Goal: Information Seeking & Learning: Learn about a topic

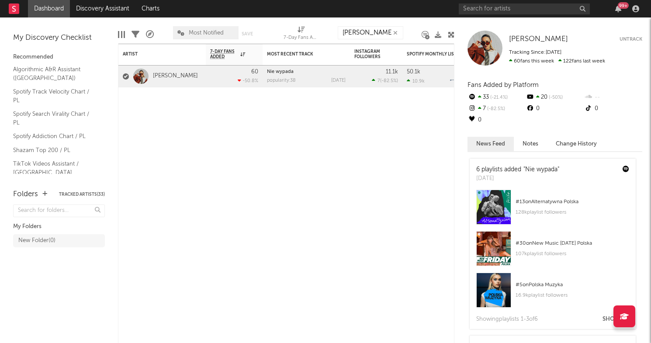
click at [169, 75] on link "[PERSON_NAME]" at bounding box center [175, 76] width 45 height 7
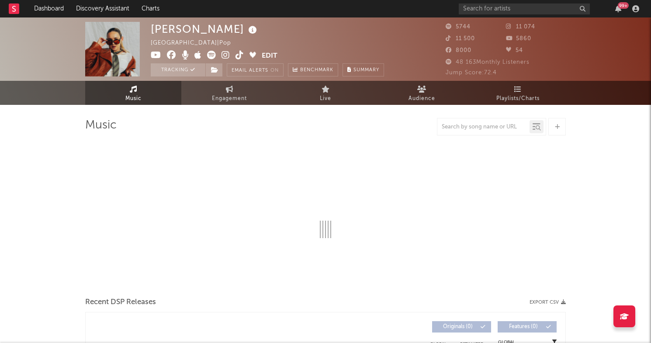
select select "6m"
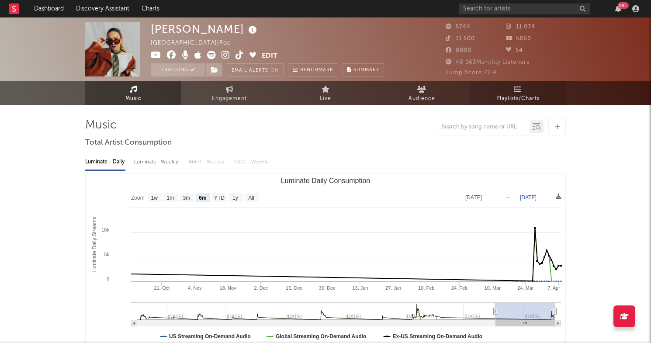
click at [509, 96] on span "Playlists/Charts" at bounding box center [517, 98] width 43 height 10
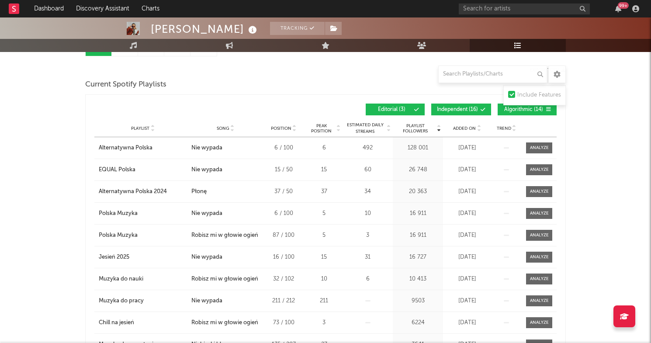
scroll to position [107, 0]
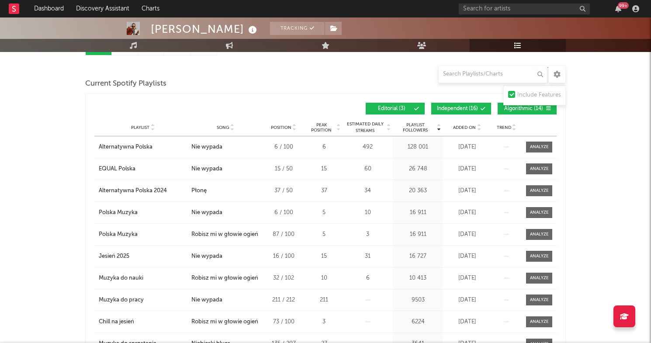
click at [218, 125] on span "Song" at bounding box center [223, 127] width 13 height 5
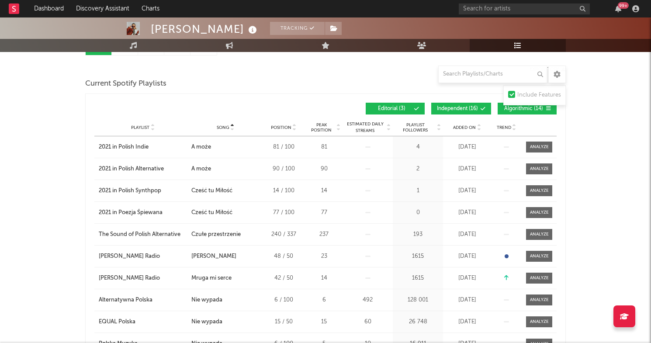
click at [218, 125] on span "Song" at bounding box center [223, 127] width 13 height 5
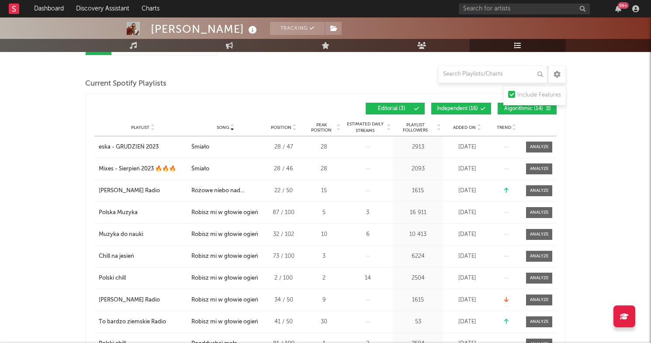
click at [473, 125] on span "Added On" at bounding box center [464, 127] width 23 height 5
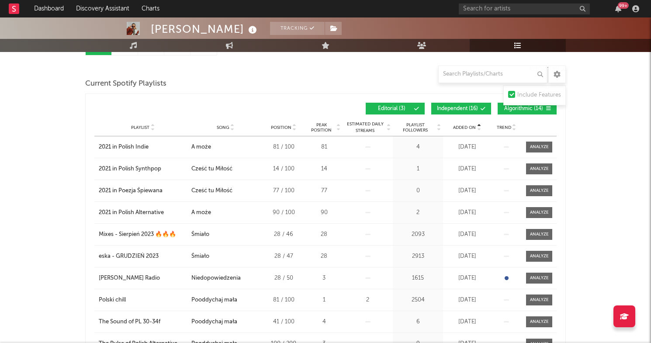
click at [470, 128] on span "Added On" at bounding box center [464, 127] width 23 height 5
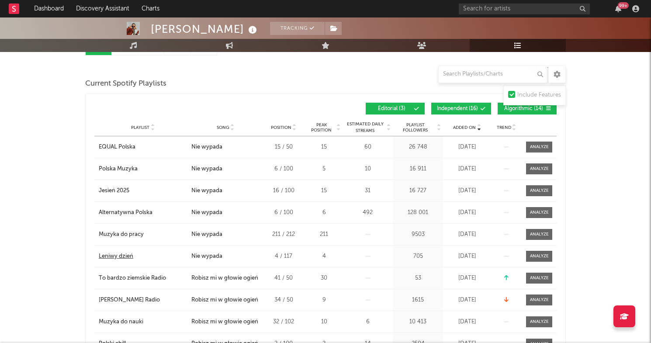
click at [128, 255] on div "Leniwy dzień" at bounding box center [116, 256] width 35 height 9
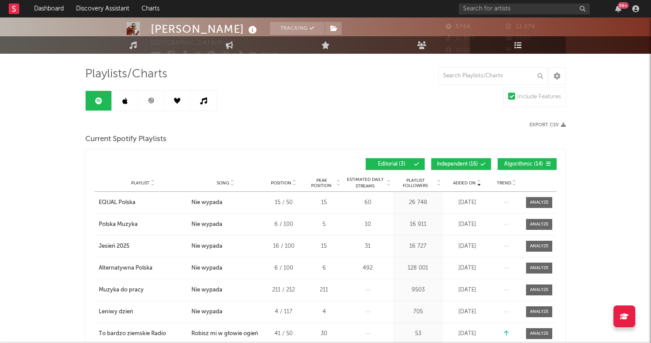
scroll to position [0, 0]
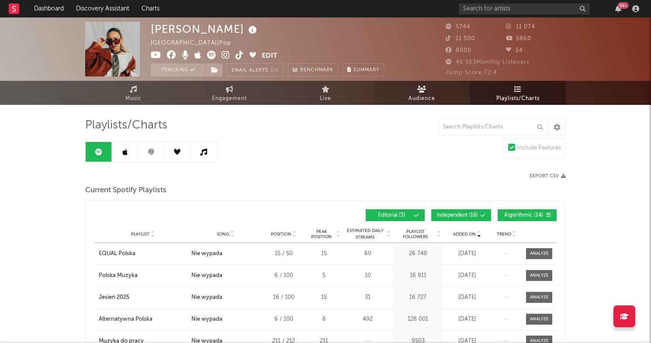
click at [415, 87] on link "Audience" at bounding box center [421, 93] width 96 height 24
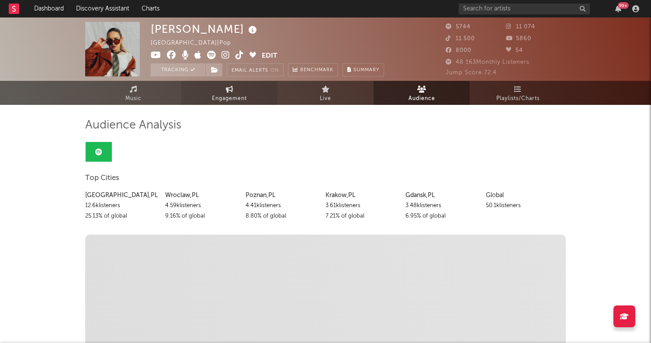
click at [234, 97] on span "Engagement" at bounding box center [229, 98] width 35 height 10
select select "1w"
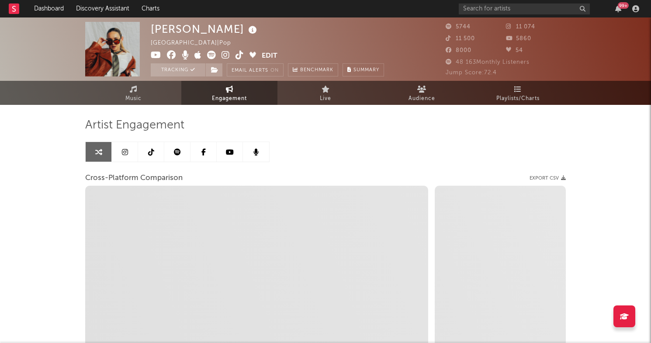
select select "1m"
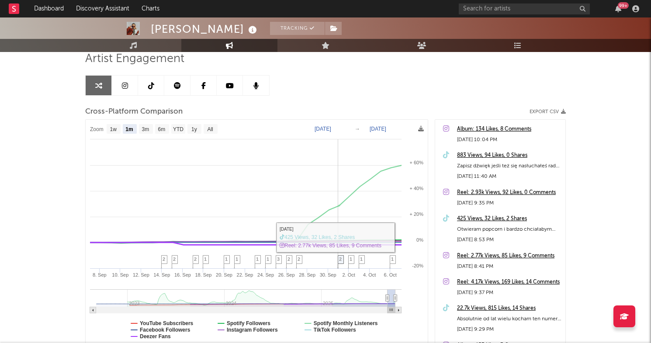
scroll to position [61, 0]
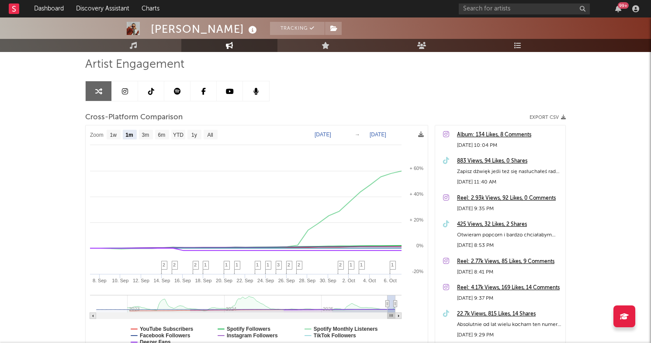
click at [120, 88] on link at bounding box center [125, 91] width 26 height 20
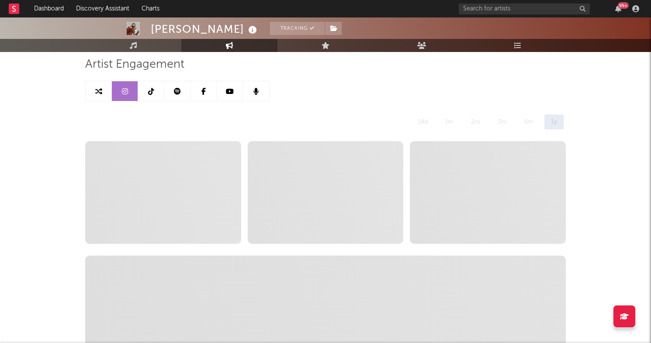
select select "6m"
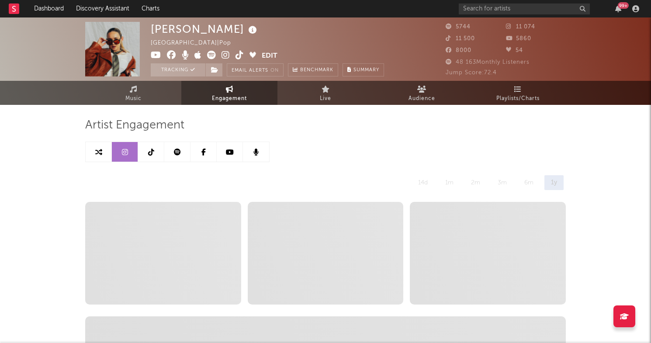
click at [151, 146] on link at bounding box center [151, 152] width 26 height 20
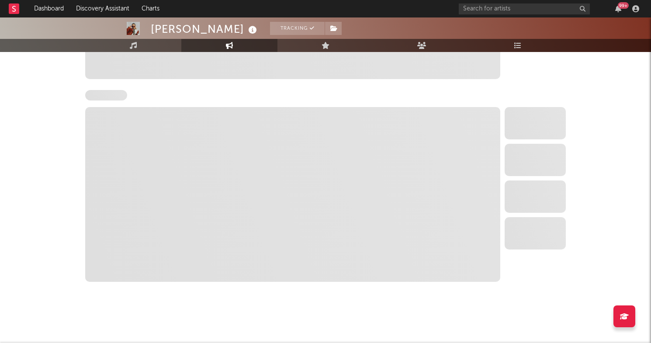
select select "6m"
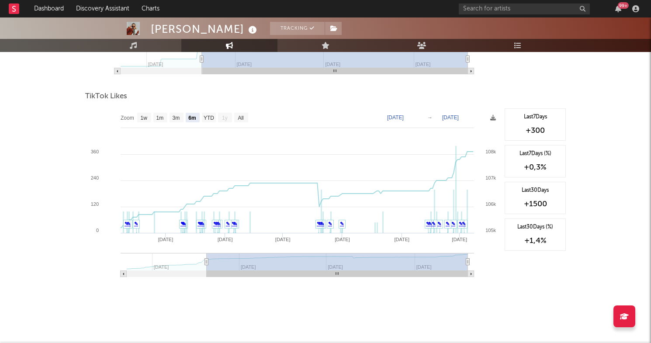
scroll to position [1014, 0]
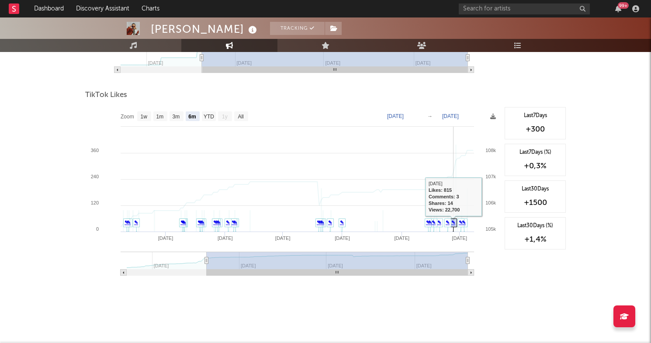
click at [456, 224] on icon at bounding box center [453, 226] width 7 height 14
click at [456, 221] on icon at bounding box center [453, 226] width 7 height 14
click at [455, 221] on icon at bounding box center [453, 226] width 7 height 14
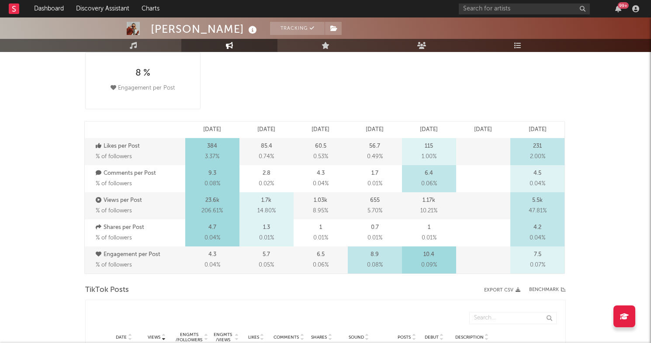
scroll to position [0, 0]
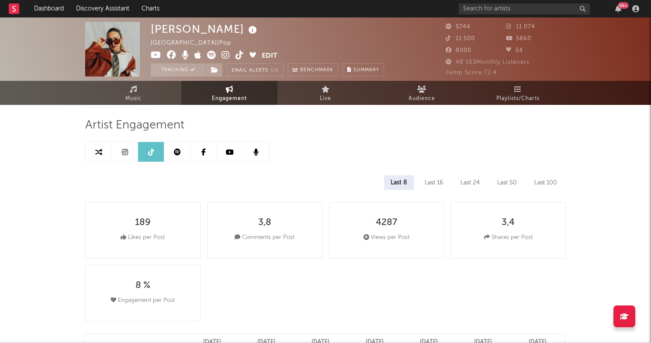
click at [167, 157] on link at bounding box center [177, 152] width 26 height 20
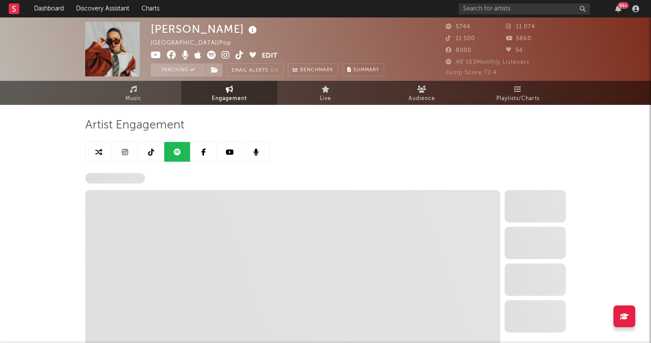
select select "6m"
select select "1w"
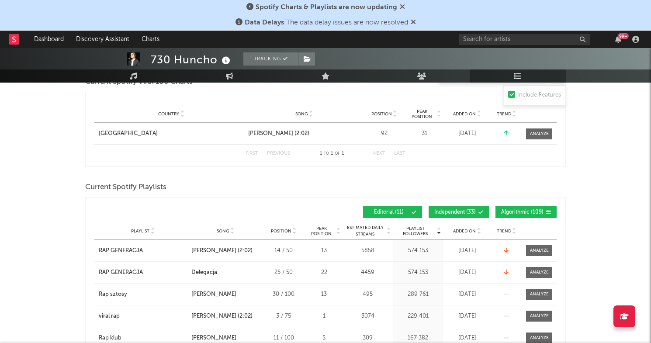
scroll to position [429, 0]
